Goal: Transaction & Acquisition: Purchase product/service

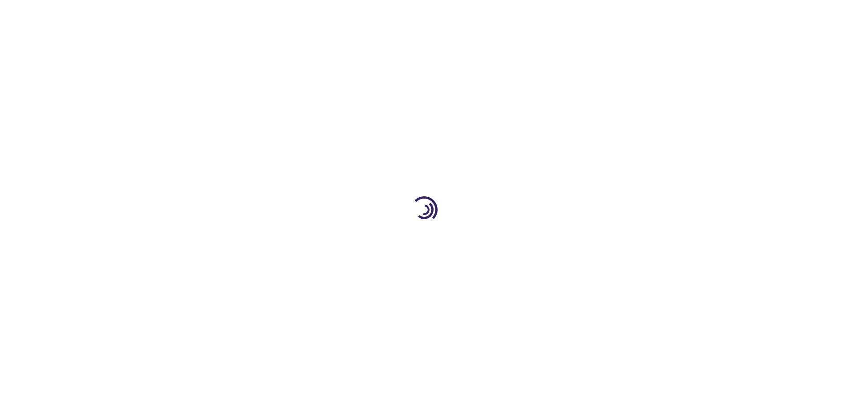
click at [560, 13] on link "Log In" at bounding box center [559, 13] width 17 height 7
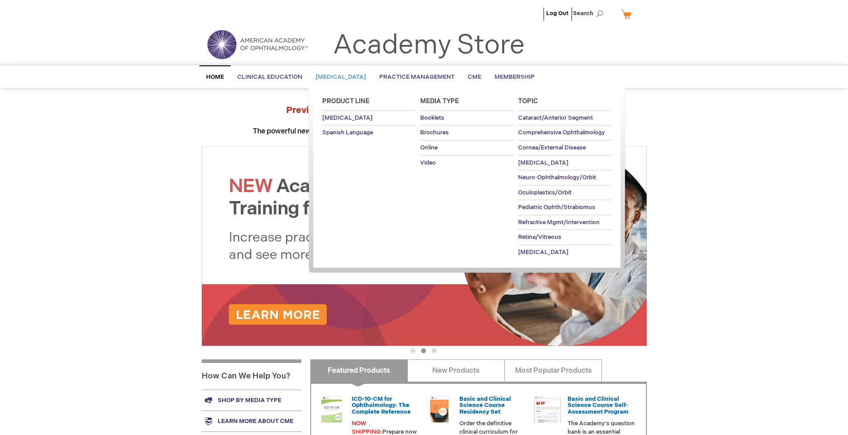
click at [344, 77] on span "[MEDICAL_DATA]" at bounding box center [341, 76] width 50 height 7
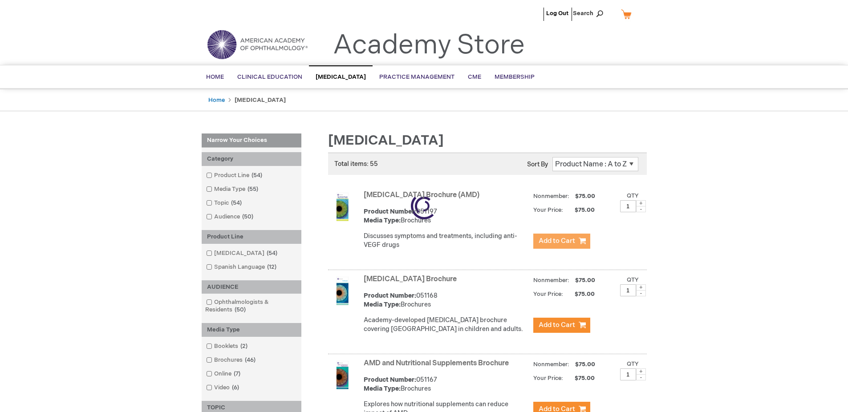
click at [561, 241] on span "Add to Cart" at bounding box center [557, 241] width 36 height 8
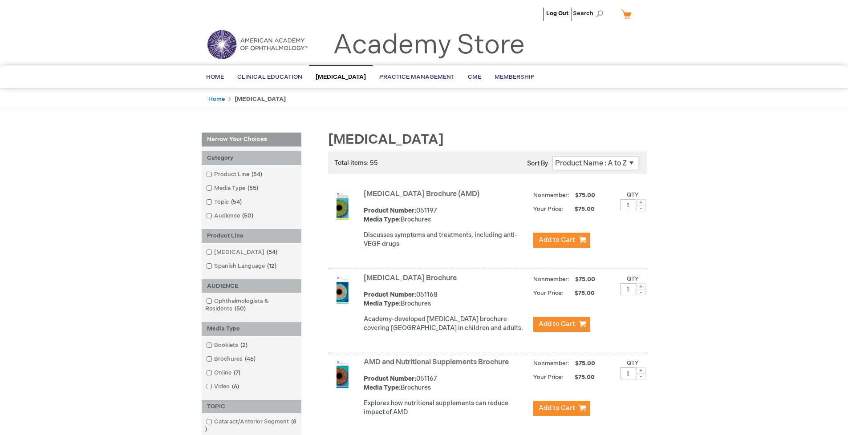
click at [438, 367] on link "AMD and Nutritional Supplements Brochure" at bounding box center [436, 362] width 145 height 8
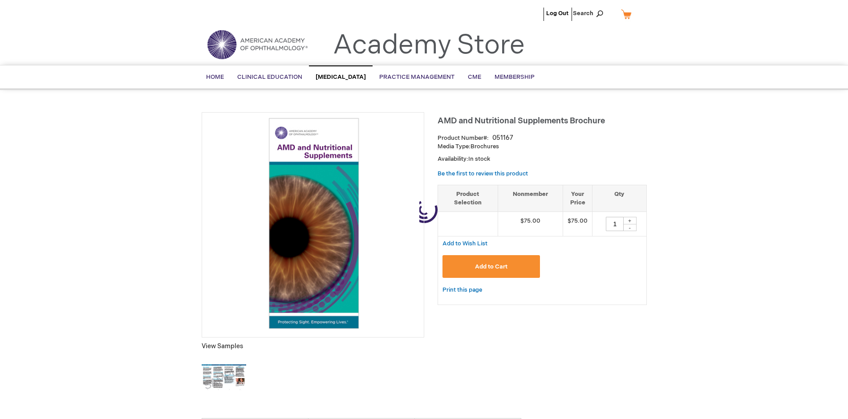
click at [491, 267] on span "Add to Cart" at bounding box center [491, 266] width 32 height 7
type input "1"
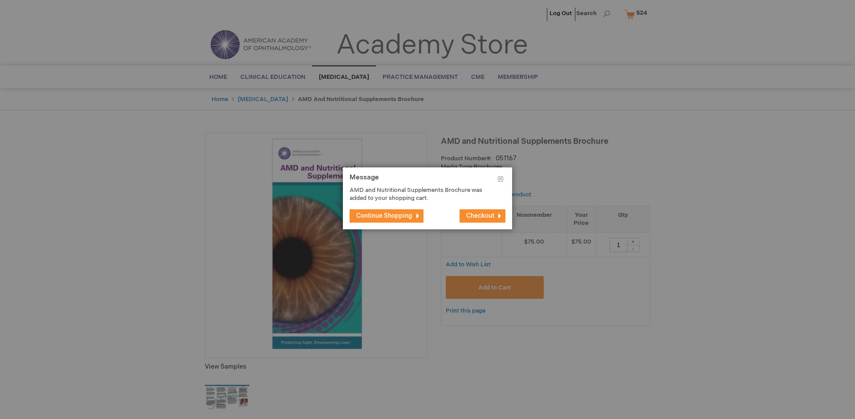
click at [384, 215] on span "Continue Shopping" at bounding box center [384, 216] width 56 height 8
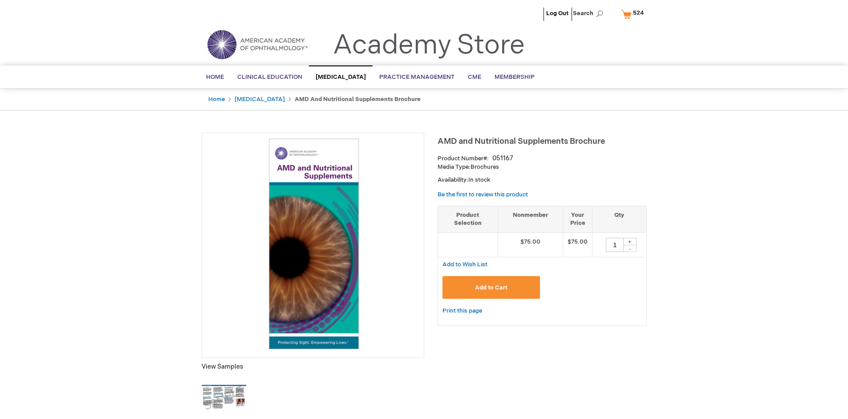
click at [634, 14] on span "524" at bounding box center [638, 12] width 11 height 7
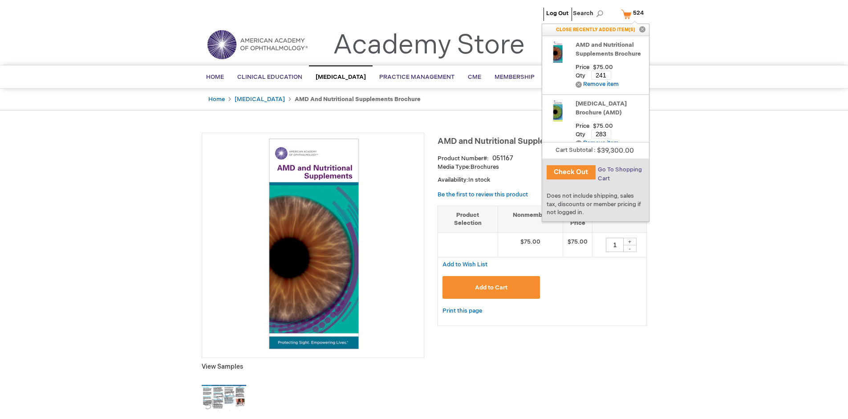
click at [619, 170] on span "Go To Shopping Cart" at bounding box center [620, 174] width 44 height 16
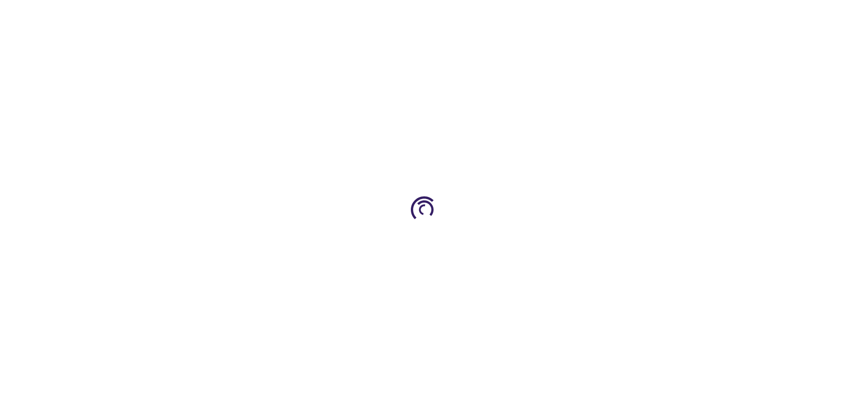
select select "US"
select select "41"
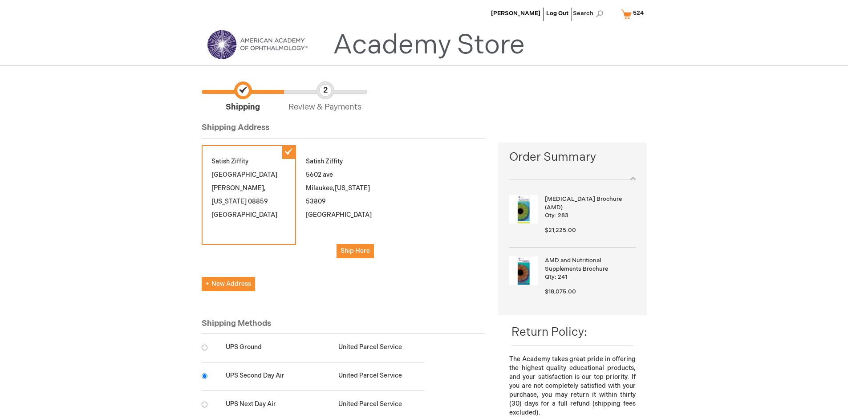
click at [204, 376] on input "radio" at bounding box center [205, 376] width 6 height 6
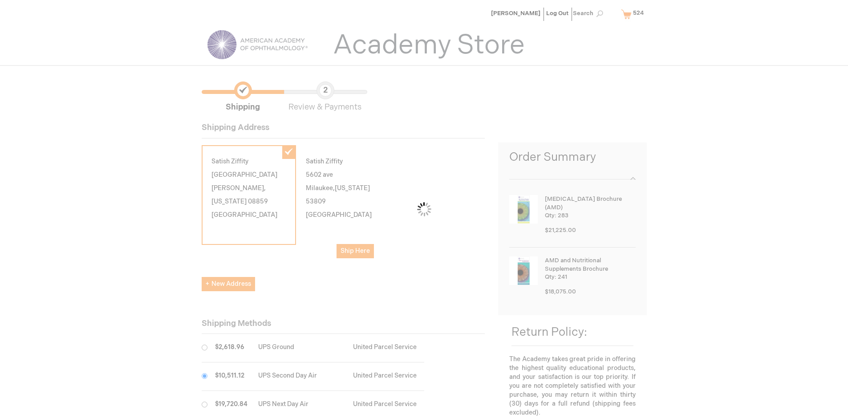
scroll to position [45, 0]
